Goal: Task Accomplishment & Management: Use online tool/utility

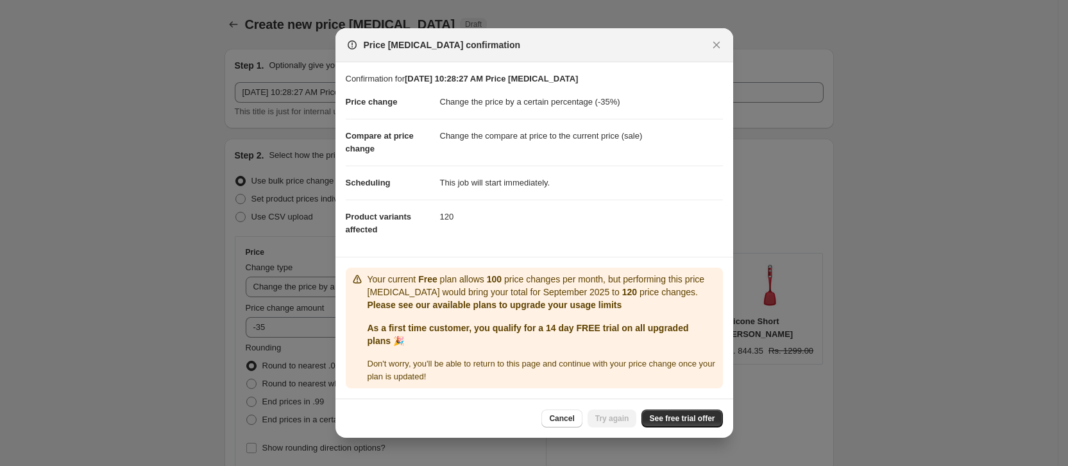
select select "percentage"
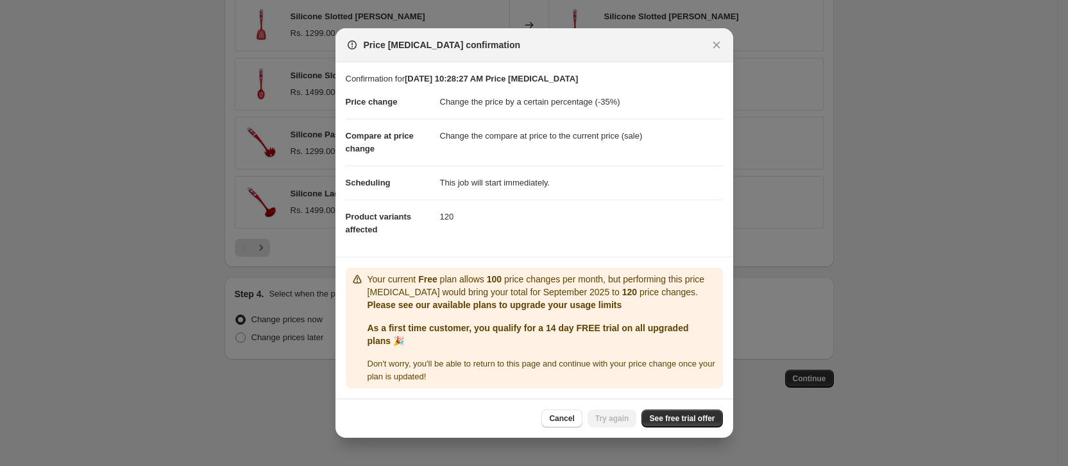
click at [573, 338] on b "As a first time customer, you qualify for a 14 day FREE trial on all upgraded p…" at bounding box center [528, 334] width 321 height 23
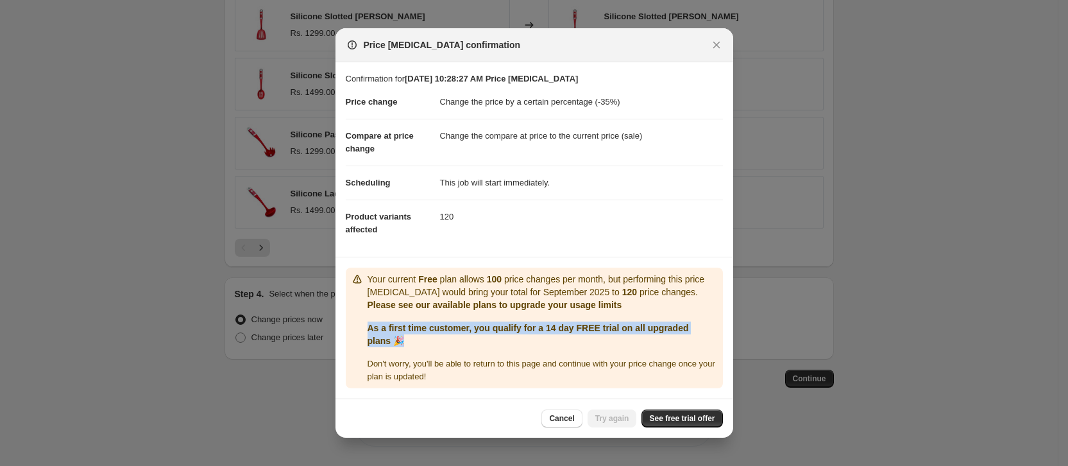
click at [573, 338] on b "As a first time customer, you qualify for a 14 day FREE trial on all upgraded p…" at bounding box center [528, 334] width 321 height 23
copy b "As a first time customer, you qualify for a 14 day FREE trial on all upgraded p…"
drag, startPoint x: 747, startPoint y: 451, endPoint x: 705, endPoint y: 427, distance: 48.3
click at [705, 423] on span "See free trial offer" at bounding box center [681, 418] width 65 height 10
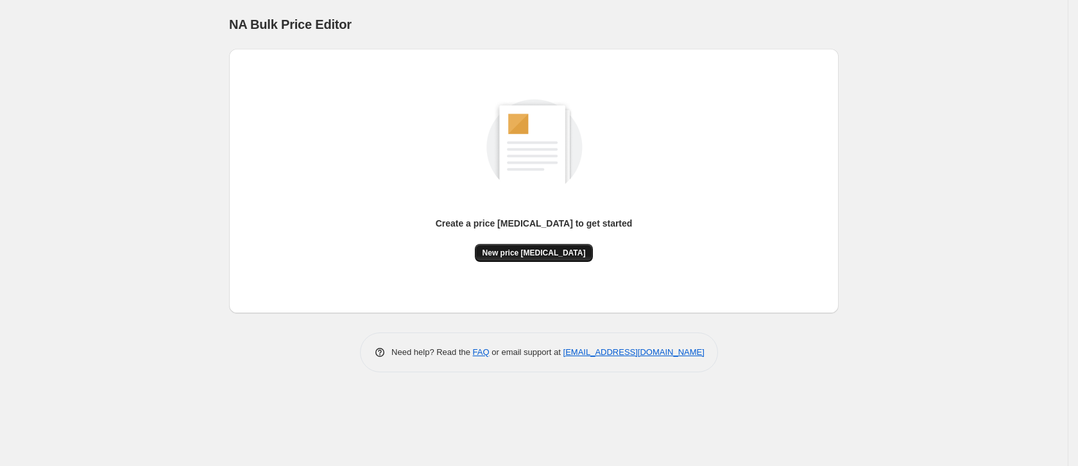
click at [542, 250] on span "New price [MEDICAL_DATA]" at bounding box center [533, 253] width 103 height 10
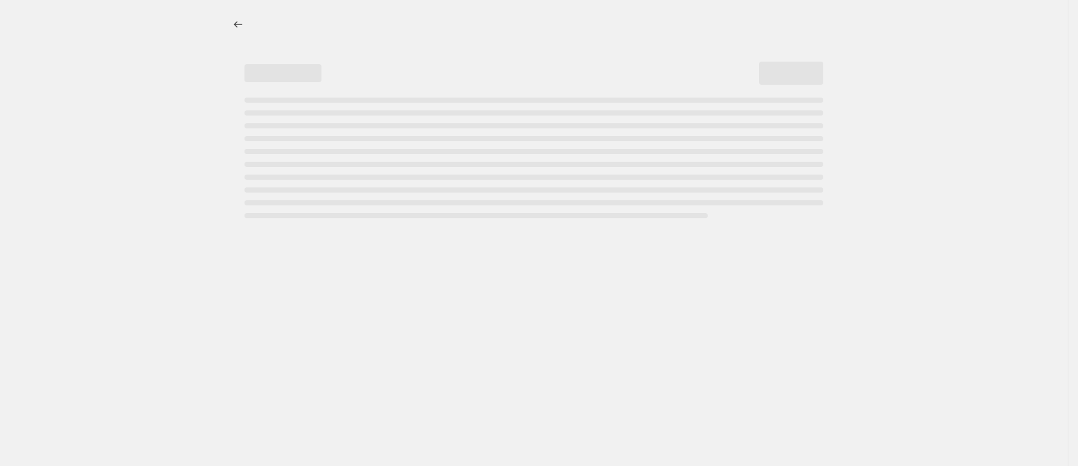
select select "percentage"
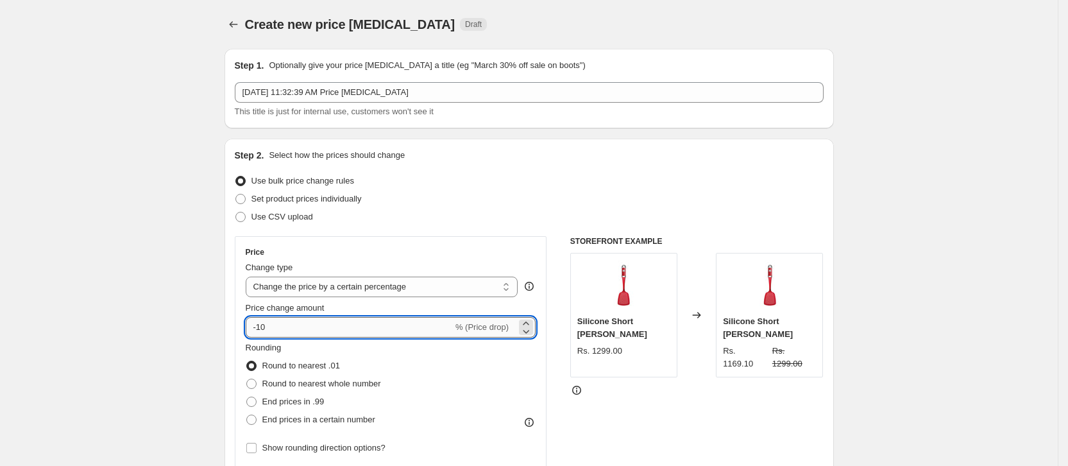
click at [386, 321] on input "-10" at bounding box center [349, 327] width 207 height 21
type input "-1"
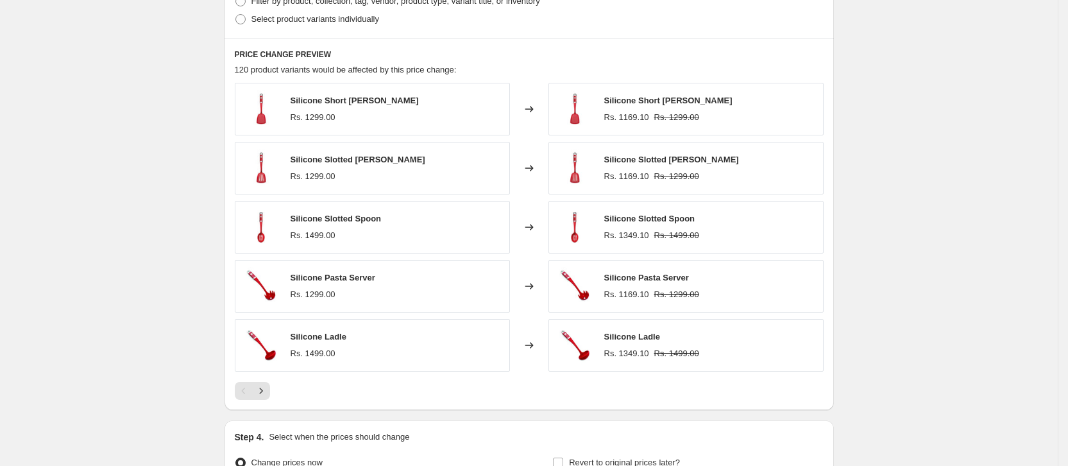
scroll to position [577, 0]
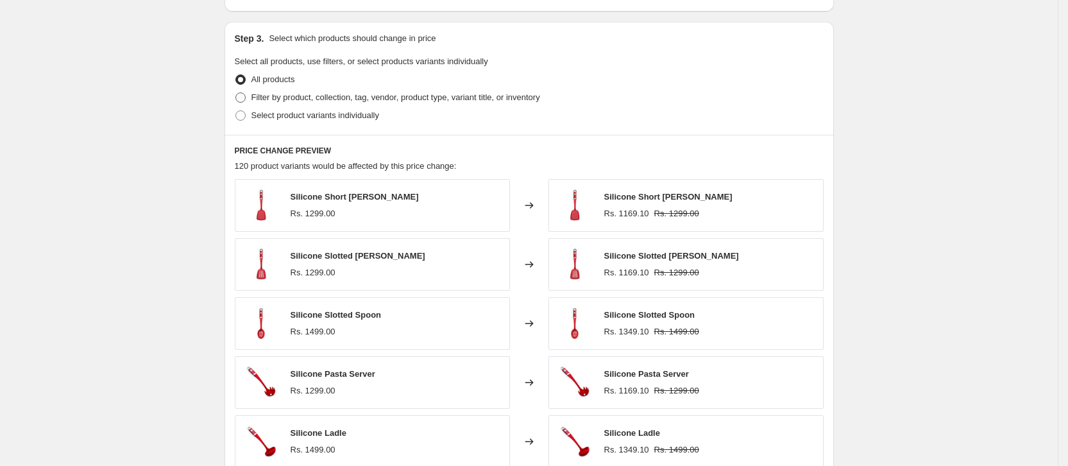
type input "-35"
click at [246, 100] on span at bounding box center [240, 97] width 10 height 10
click at [236, 93] on input "Filter by product, collection, tag, vendor, product type, variant title, or inv…" at bounding box center [235, 92] width 1 height 1
radio input "true"
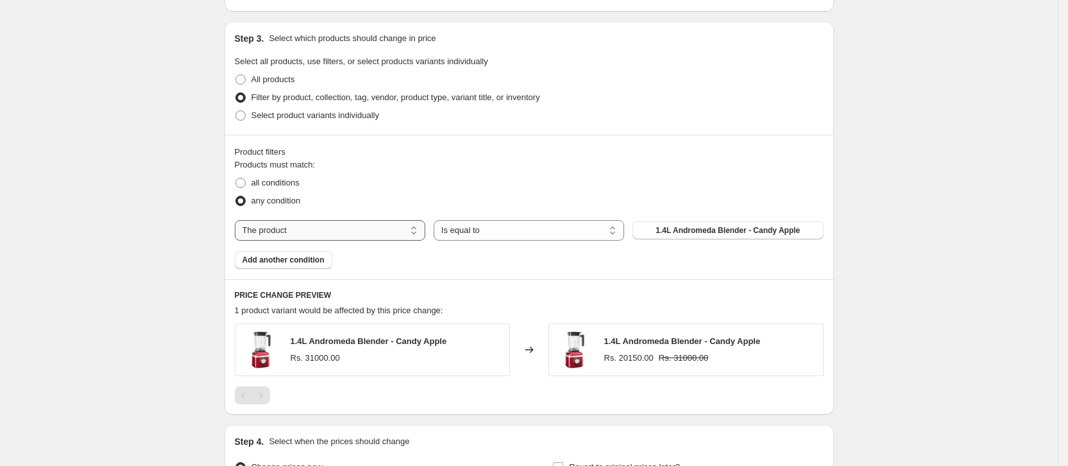
click at [372, 228] on select "The product The product's collection The product's vendor The product's status …" at bounding box center [330, 230] width 191 height 21
select select "collection"
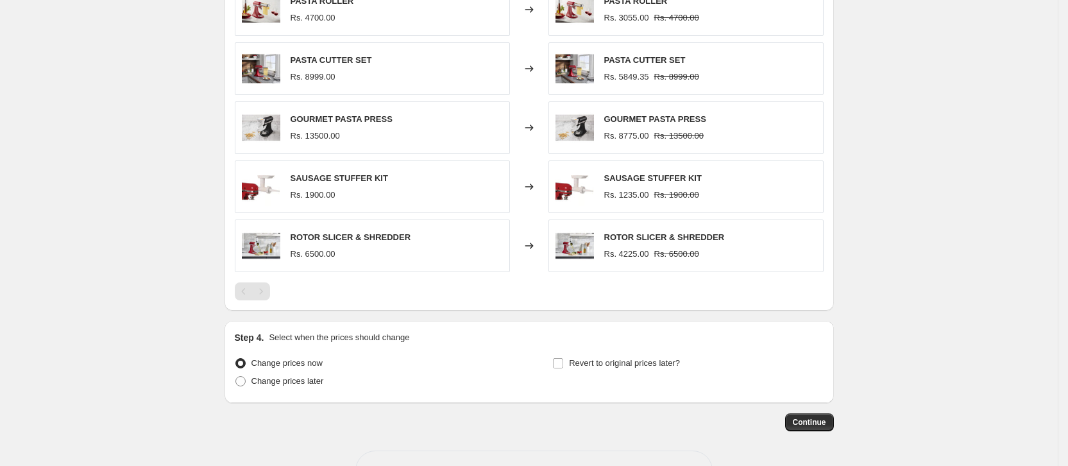
scroll to position [961, 0]
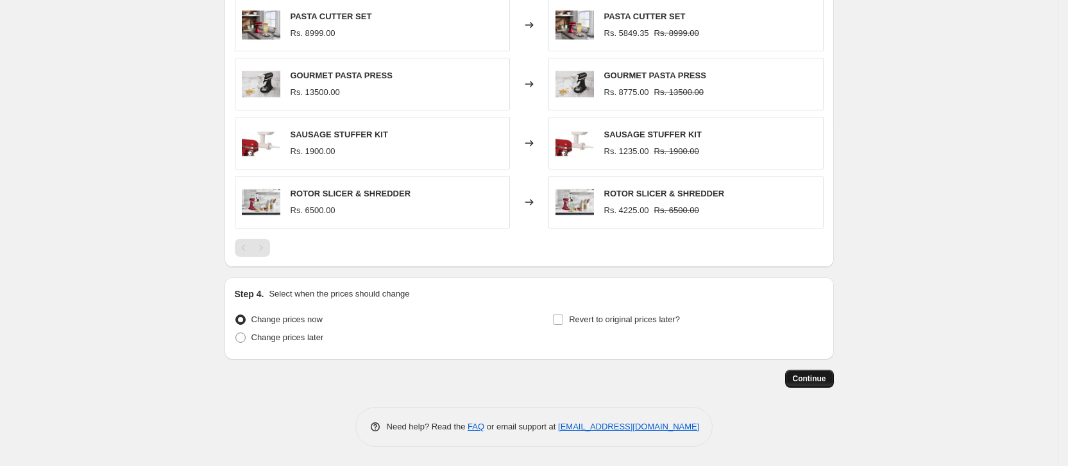
click at [812, 377] on span "Continue" at bounding box center [809, 378] width 33 height 10
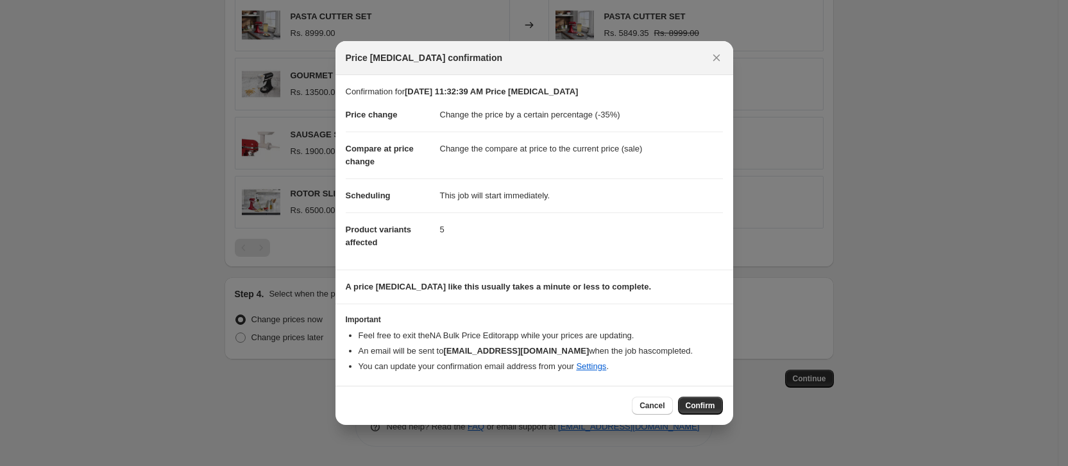
click at [704, 411] on button "Confirm" at bounding box center [700, 405] width 45 height 18
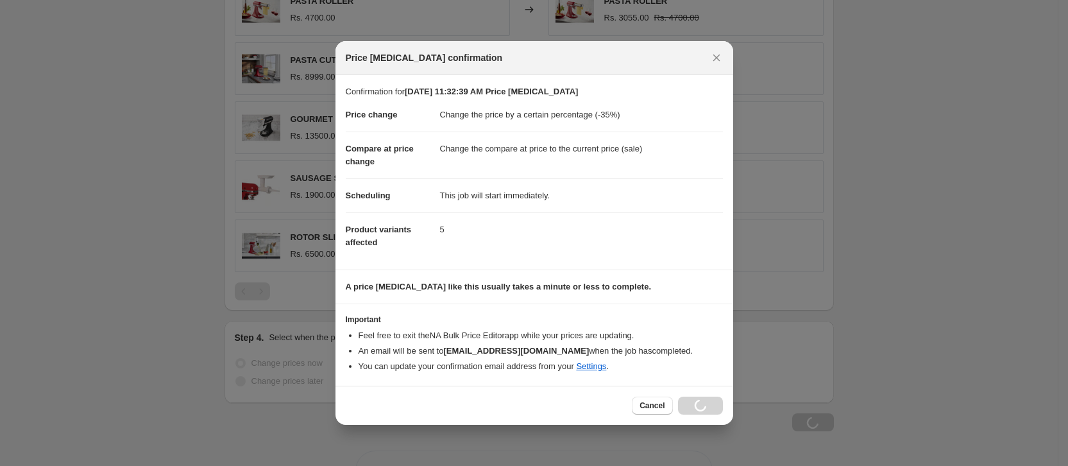
scroll to position [1005, 0]
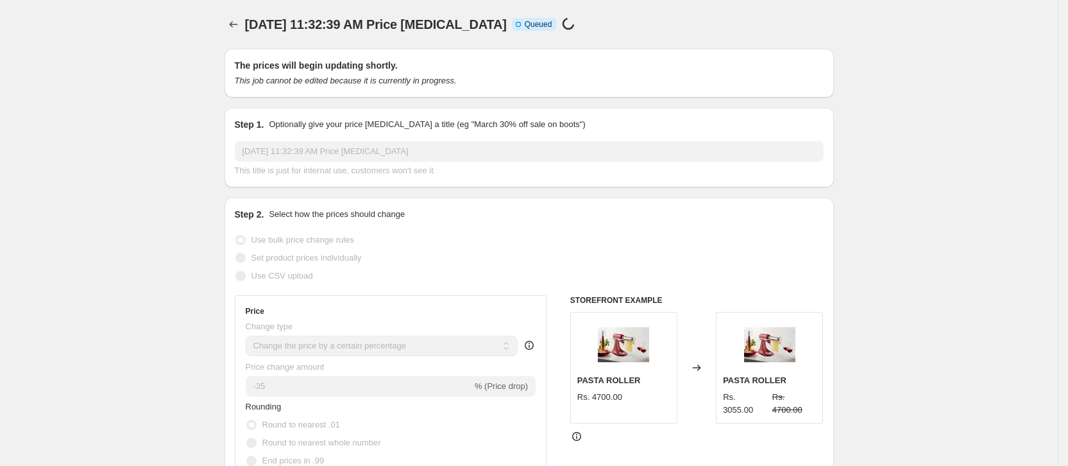
select select "percentage"
select select "collection"
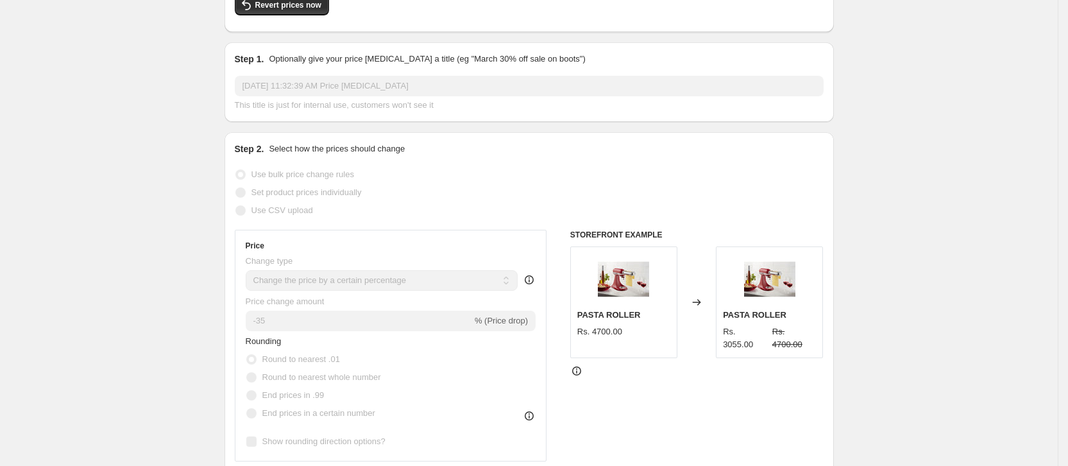
scroll to position [192, 0]
